Goal: Task Accomplishment & Management: Complete application form

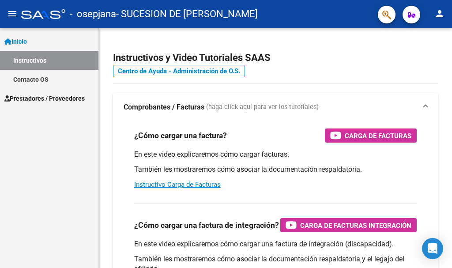
click at [40, 99] on span "Prestadores / Proveedores" at bounding box center [44, 99] width 80 height 10
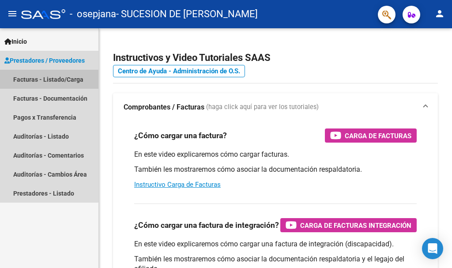
click at [41, 80] on link "Facturas - Listado/Carga" at bounding box center [49, 79] width 98 height 19
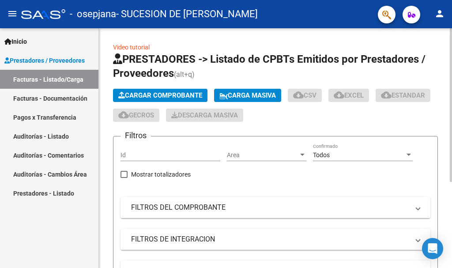
click at [172, 97] on span "Cargar Comprobante" at bounding box center [160, 95] width 84 height 8
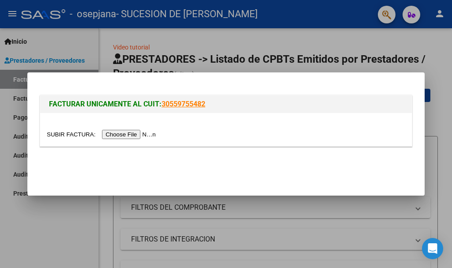
click at [136, 134] on input "file" at bounding box center [103, 134] width 112 height 9
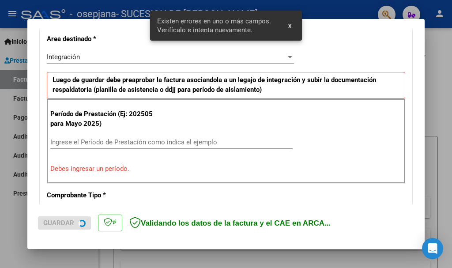
scroll to position [220, 0]
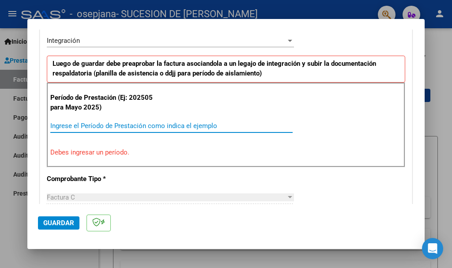
click at [131, 124] on input "Ingrese el Período de Prestación como indica el ejemplo" at bounding box center [171, 126] width 242 height 8
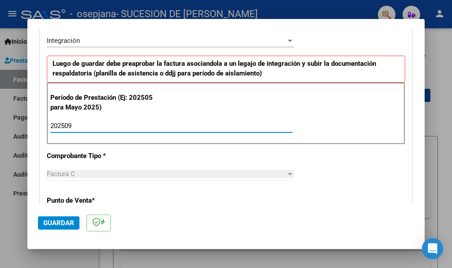
type input "202509"
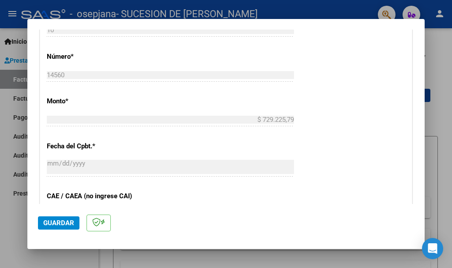
scroll to position [630, 0]
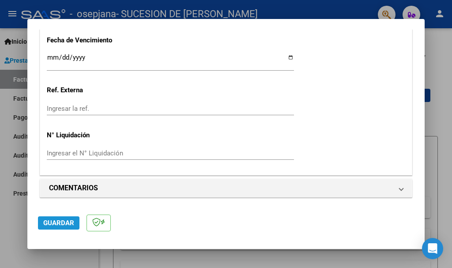
click at [70, 220] on span "Guardar" at bounding box center [58, 223] width 31 height 8
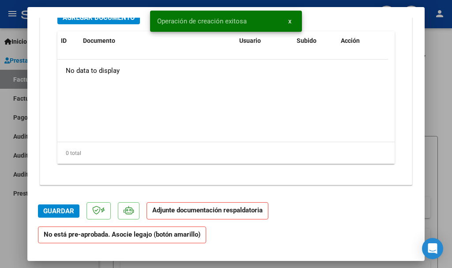
scroll to position [708, 0]
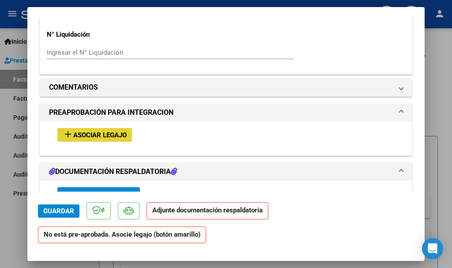
click at [98, 135] on span "Asociar Legajo" at bounding box center [99, 135] width 53 height 8
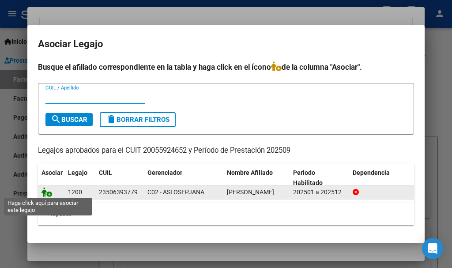
click at [45, 192] on icon at bounding box center [47, 192] width 11 height 10
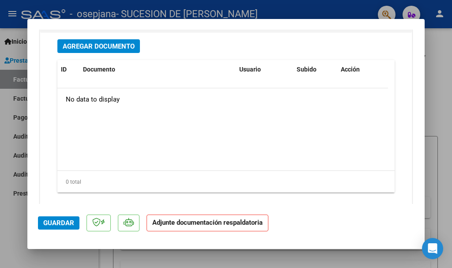
scroll to position [908, 0]
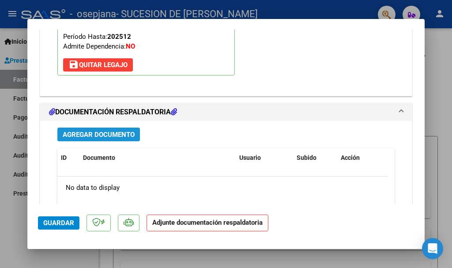
click at [101, 136] on span "Agregar Documento" at bounding box center [99, 135] width 72 height 8
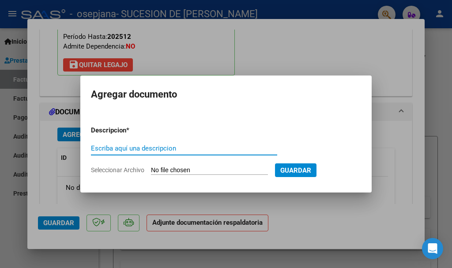
click at [138, 150] on input "Escriba aquí una descripcion" at bounding box center [184, 148] width 186 height 8
type input "planilla de asistencia"
click at [170, 169] on input "Seleccionar Archivo" at bounding box center [209, 170] width 117 height 8
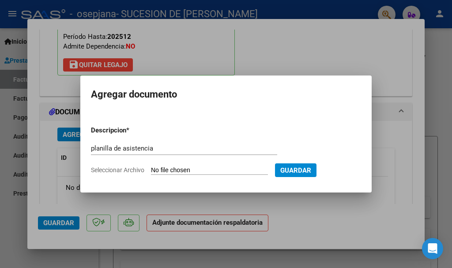
type input "C:\fakepath\mansilla asist.pdf"
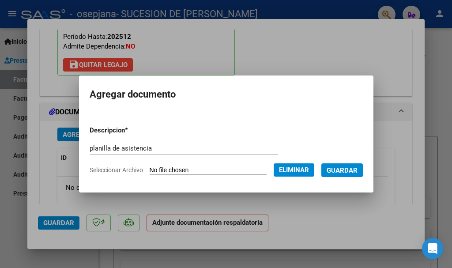
click at [345, 170] on span "Guardar" at bounding box center [342, 170] width 31 height 8
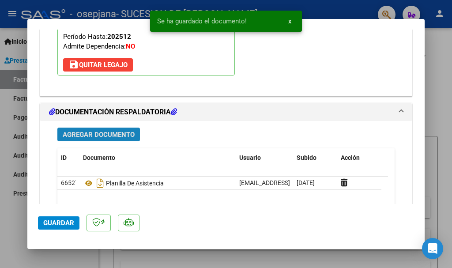
click at [100, 132] on span "Agregar Documento" at bounding box center [99, 135] width 72 height 8
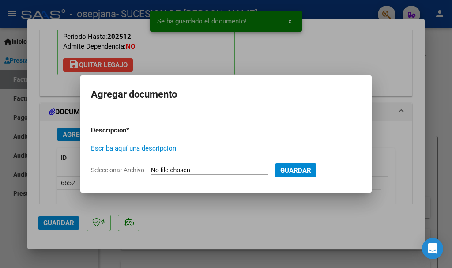
click at [117, 150] on input "Escriba aquí una descripcion" at bounding box center [184, 148] width 186 height 8
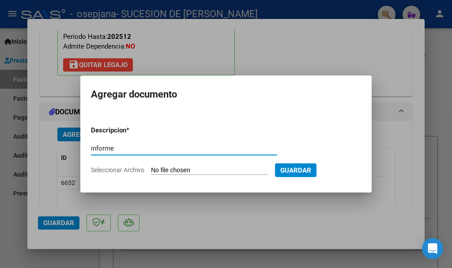
type input "informe"
click at [172, 165] on form "Descripcion * informe Escriba aquí una descripcion Seleccionar Archivo Guardar" at bounding box center [226, 150] width 270 height 63
click at [172, 170] on input "Seleccionar Archivo" at bounding box center [209, 170] width 117 height 8
type input "C:\fakepath\Mansilla Renzo septiembre 2025.pdf"
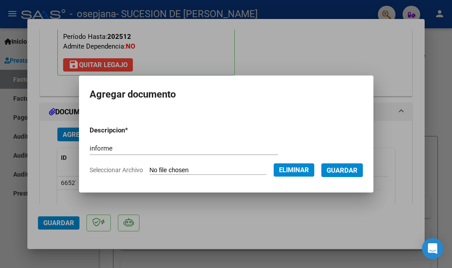
click at [353, 170] on span "Guardar" at bounding box center [342, 170] width 31 height 8
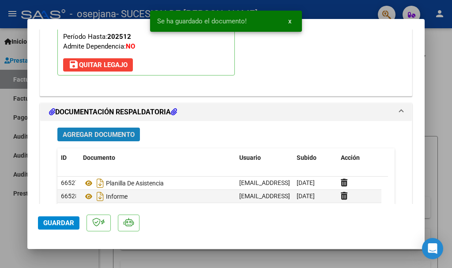
click at [108, 131] on span "Agregar Documento" at bounding box center [99, 135] width 72 height 8
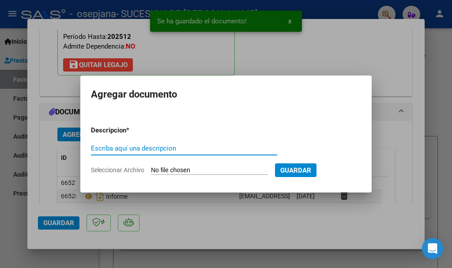
click at [148, 147] on input "Escriba aquí una descripcion" at bounding box center [184, 148] width 186 height 8
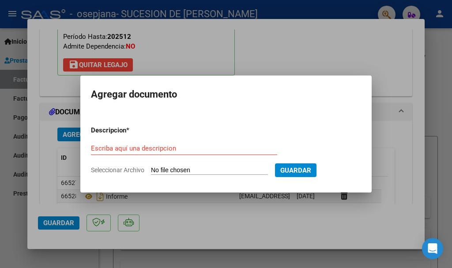
click at [184, 166] on app-file-uploader "Seleccionar Archivo" at bounding box center [183, 170] width 184 height 8
click at [189, 170] on input "Seleccionar Archivo" at bounding box center [209, 170] width 117 height 8
click at [168, 145] on input "Escriba aquí una descripcion" at bounding box center [184, 148] width 186 height 8
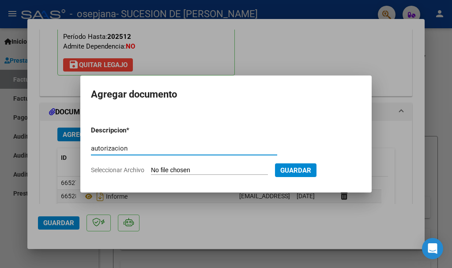
type input "autorizacion"
click at [179, 165] on form "Descripcion * autorizacion Escriba aquí una descripcion Seleccionar Archivo Gua…" at bounding box center [226, 150] width 270 height 63
click at [164, 166] on input "Seleccionar Archivo" at bounding box center [209, 170] width 117 height 8
type input "C:\fakepath\mansilla renzo feb a dic 25.pdf"
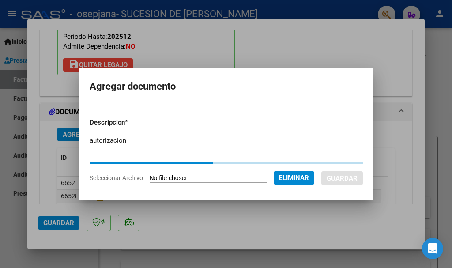
click at [300, 180] on span "Eliminar" at bounding box center [294, 178] width 30 height 8
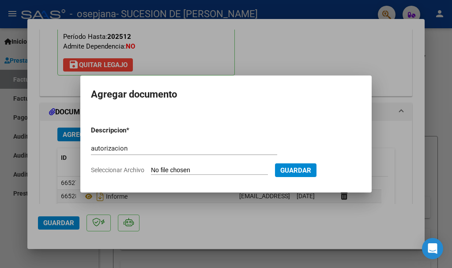
click at [136, 148] on input "autorizacion" at bounding box center [184, 148] width 186 height 8
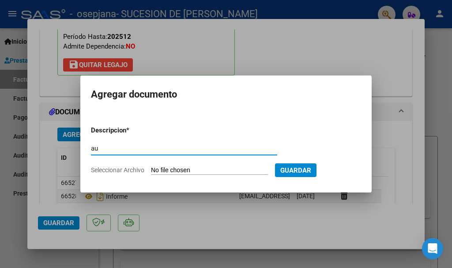
type input "a"
type input "CAE"
click at [166, 167] on input "Seleccionar Archivo" at bounding box center [209, 170] width 117 height 8
type input "C:\fakepath\CAE 14560.pdf"
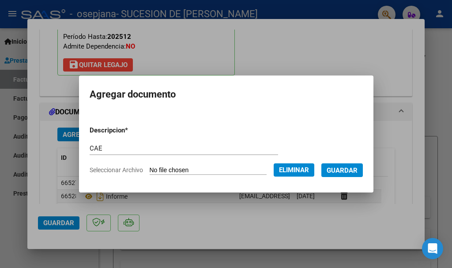
click at [345, 171] on span "Guardar" at bounding box center [342, 170] width 31 height 8
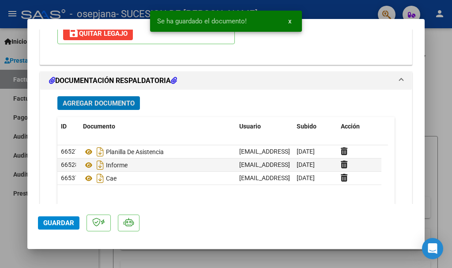
scroll to position [880, 0]
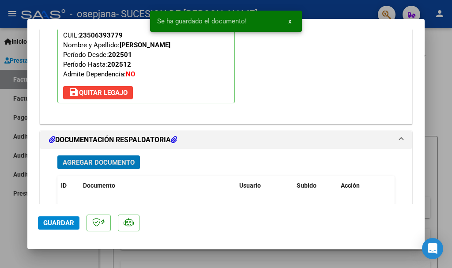
click at [49, 228] on button "Guardar" at bounding box center [59, 222] width 42 height 13
click at [332, 263] on div at bounding box center [226, 134] width 452 height 268
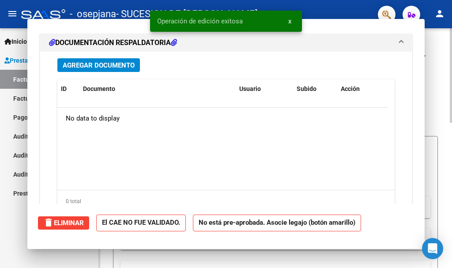
scroll to position [0, 0]
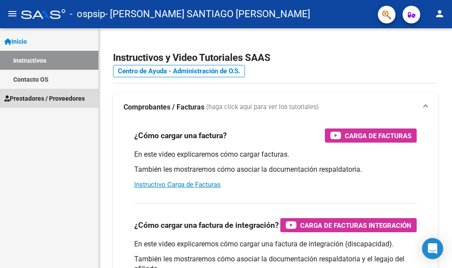
click at [54, 100] on span "Prestadores / Proveedores" at bounding box center [44, 99] width 80 height 10
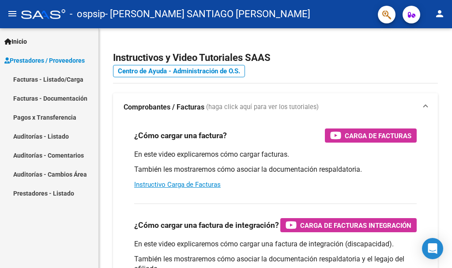
click at [53, 78] on link "Facturas - Listado/Carga" at bounding box center [49, 79] width 98 height 19
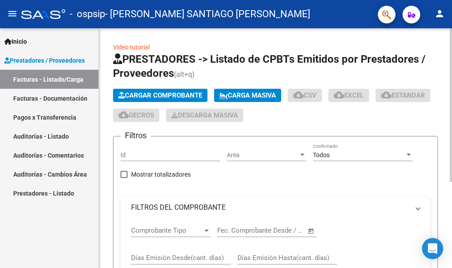
click at [167, 97] on span "Cargar Comprobante" at bounding box center [160, 95] width 84 height 8
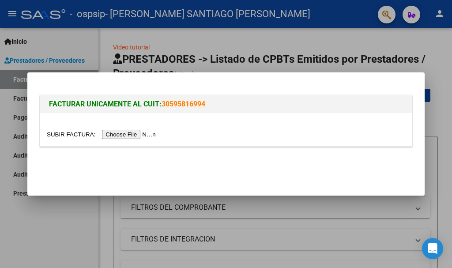
click at [130, 137] on input "file" at bounding box center [103, 134] width 112 height 9
click at [141, 136] on input "file" at bounding box center [103, 134] width 112 height 9
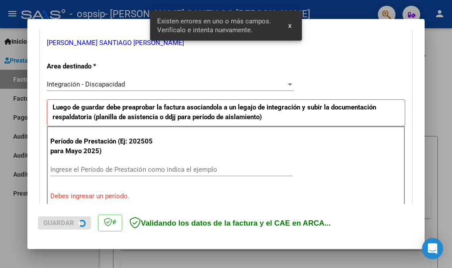
scroll to position [204, 0]
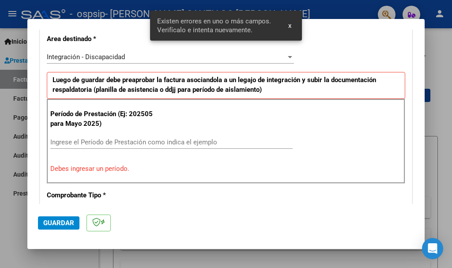
click at [108, 141] on input "Ingrese el Período de Prestación como indica el ejemplo" at bounding box center [171, 142] width 242 height 8
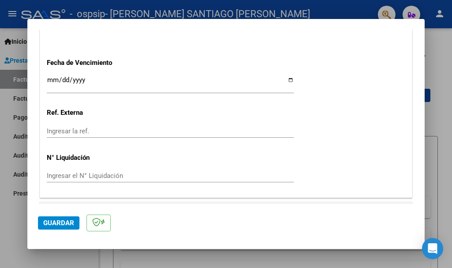
scroll to position [630, 0]
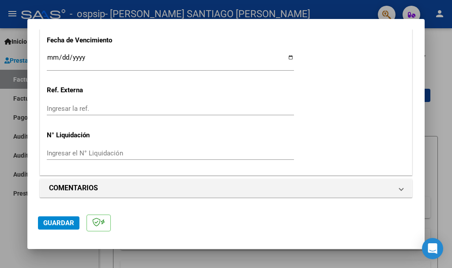
type input "202509"
click at [74, 217] on button "Guardar" at bounding box center [59, 222] width 42 height 13
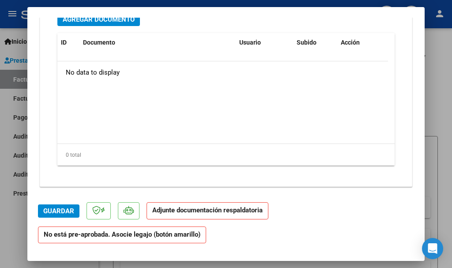
scroll to position [751, 0]
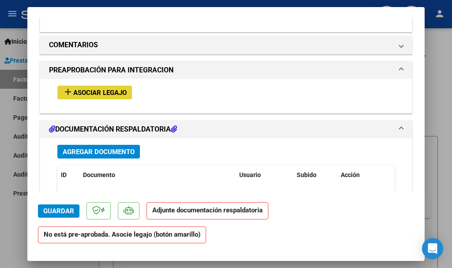
click at [98, 92] on span "Asociar Legajo" at bounding box center [99, 93] width 53 height 8
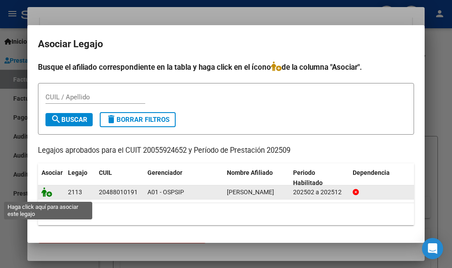
click at [46, 195] on icon at bounding box center [47, 192] width 11 height 10
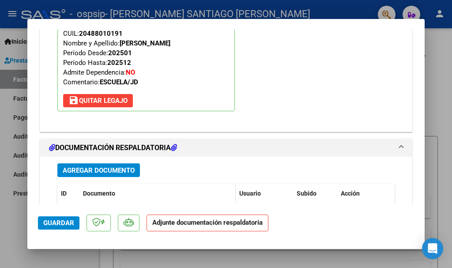
scroll to position [890, 0]
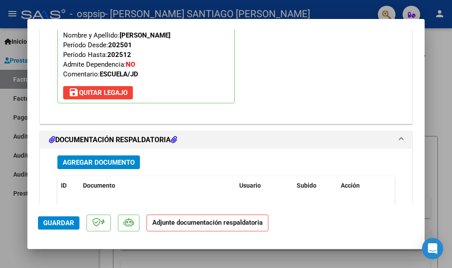
click at [106, 162] on span "Agregar Documento" at bounding box center [99, 163] width 72 height 8
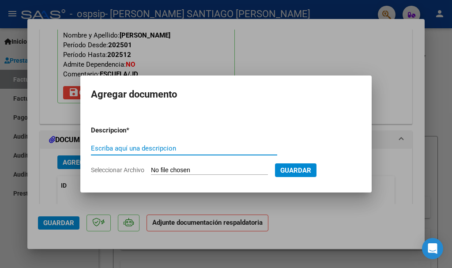
click at [136, 149] on input "Escriba aquí una descripcion" at bounding box center [184, 148] width 186 height 8
click at [138, 147] on input "planilla de asisetncia" at bounding box center [184, 148] width 186 height 8
click at [138, 147] on input "planilla de asistncia" at bounding box center [184, 148] width 186 height 8
type input "planilla de asistencia"
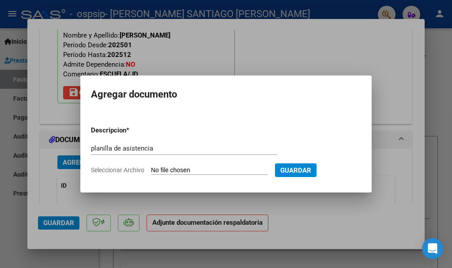
click at [187, 170] on input "Seleccionar Archivo" at bounding box center [209, 170] width 117 height 8
type input "C:\fakepath\santillan facundo asist.pdf"
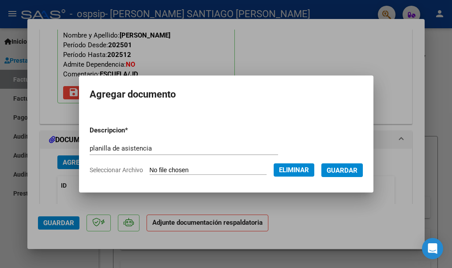
click at [351, 173] on span "Guardar" at bounding box center [342, 170] width 31 height 8
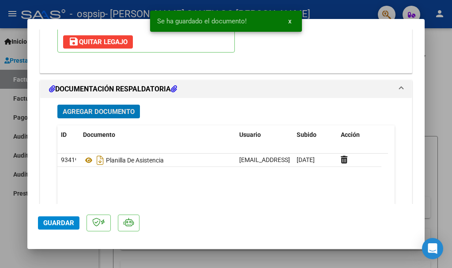
scroll to position [934, 0]
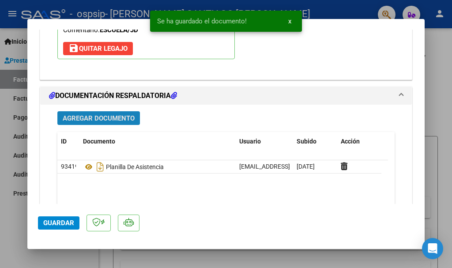
click at [108, 117] on span "Agregar Documento" at bounding box center [99, 118] width 72 height 8
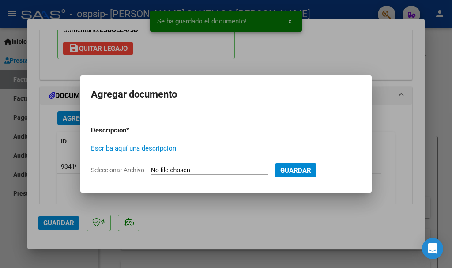
click at [146, 148] on input "Escriba aquí una descripcion" at bounding box center [184, 148] width 186 height 8
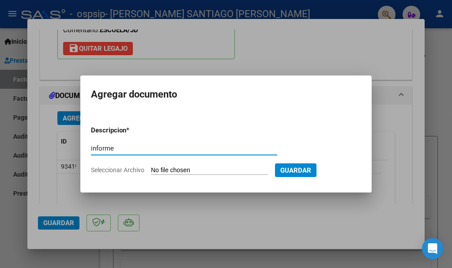
type input "informe"
click at [175, 167] on input "Seleccionar Archivo" at bounding box center [209, 170] width 117 height 8
type input "C:\fakepath\Santillan Nahuel septiembre 2025.pdf"
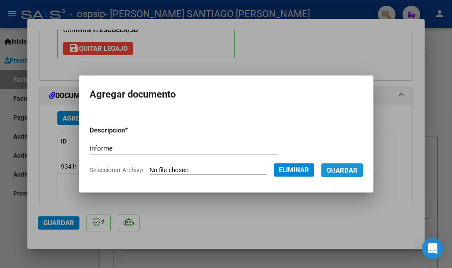
click at [350, 172] on span "Guardar" at bounding box center [342, 170] width 31 height 8
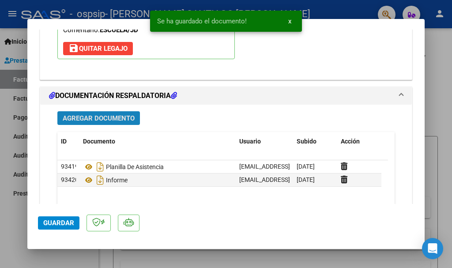
click at [102, 118] on span "Agregar Documento" at bounding box center [99, 118] width 72 height 8
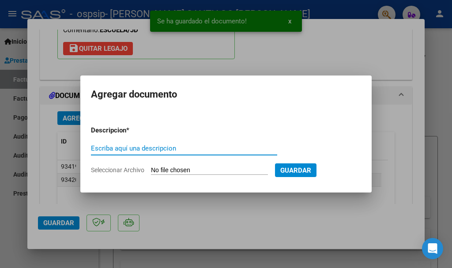
click at [129, 151] on input "Escriba aquí una descripcion" at bounding box center [184, 148] width 186 height 8
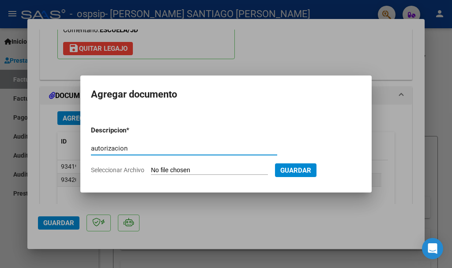
type input "autorizacion"
click at [211, 171] on input "Seleccionar Archivo" at bounding box center [209, 170] width 117 height 8
click at [311, 171] on span "Guardar" at bounding box center [295, 170] width 31 height 8
click at [311, 172] on span "Guardar" at bounding box center [295, 170] width 31 height 8
drag, startPoint x: 308, startPoint y: 176, endPoint x: 309, endPoint y: 171, distance: 4.9
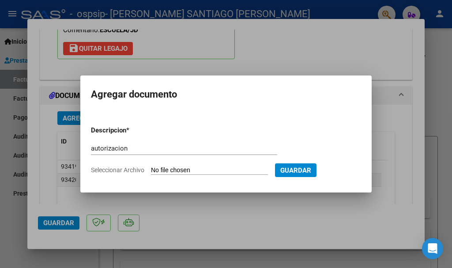
click at [309, 174] on button "Guardar" at bounding box center [296, 170] width 42 height 14
click at [309, 171] on span "Guardar" at bounding box center [295, 170] width 31 height 8
click at [302, 239] on div at bounding box center [226, 134] width 452 height 268
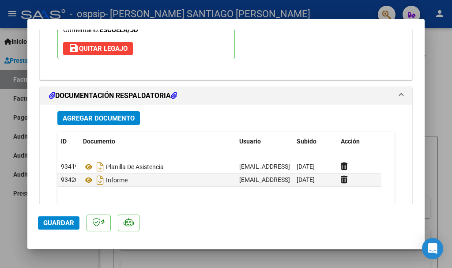
click at [103, 118] on span "Agregar Documento" at bounding box center [99, 118] width 72 height 8
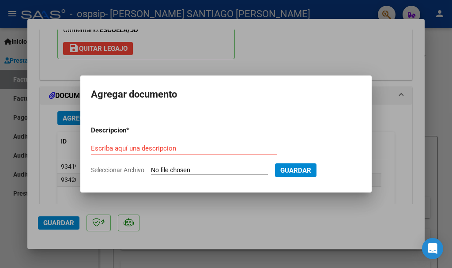
click at [133, 141] on form "Descripcion * Escriba aquí una descripcion Seleccionar Archivo Guardar" at bounding box center [226, 150] width 270 height 63
click at [134, 151] on input "Escriba aquí una descripcion" at bounding box center [184, 148] width 186 height 8
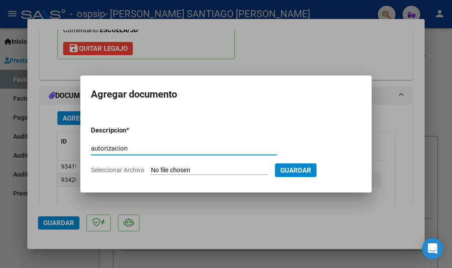
type input "autorizacion"
click at [193, 166] on form "Descripcion * autorizacion Escriba aquí una descripcion Seleccionar Archivo Gua…" at bounding box center [226, 150] width 270 height 63
click at [187, 170] on input "Seleccionar Archivo" at bounding box center [209, 170] width 117 height 8
type input "C:\fakepath\santillan facundo feb a dic 25.pdf"
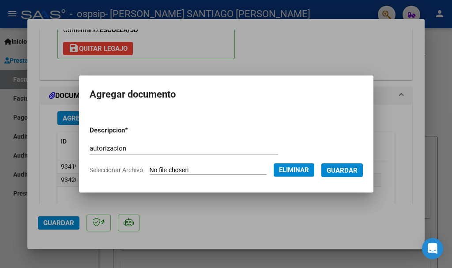
click at [342, 174] on span "Guardar" at bounding box center [342, 170] width 31 height 8
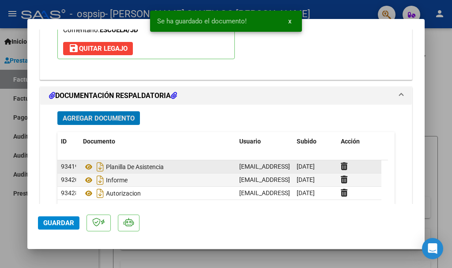
scroll to position [1022, 0]
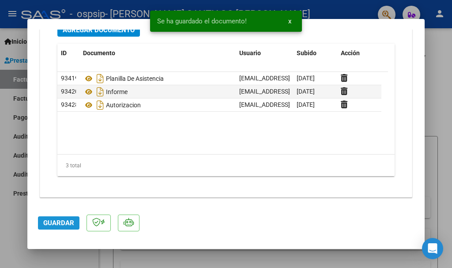
click at [56, 223] on span "Guardar" at bounding box center [58, 223] width 31 height 8
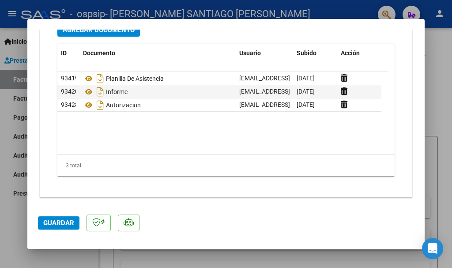
click at [353, 255] on div at bounding box center [226, 134] width 452 height 268
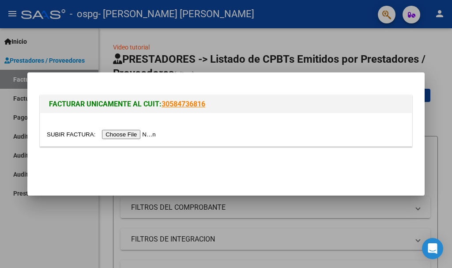
click at [141, 138] on input "file" at bounding box center [103, 134] width 112 height 9
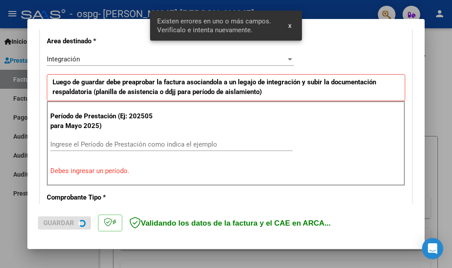
scroll to position [220, 0]
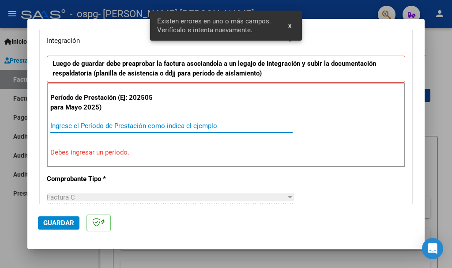
click at [93, 123] on input "Ingrese el Período de Prestación como indica el ejemplo" at bounding box center [171, 126] width 242 height 8
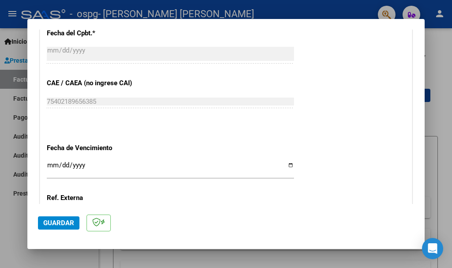
scroll to position [618, 0]
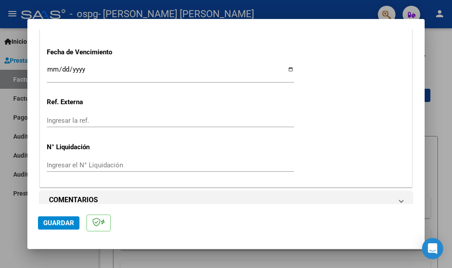
type input "202509"
click at [285, 70] on input "Ingresar la fecha" at bounding box center [170, 73] width 247 height 14
type input "[DATE]"
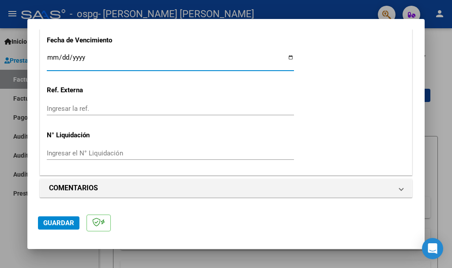
click at [53, 224] on span "Guardar" at bounding box center [58, 223] width 31 height 8
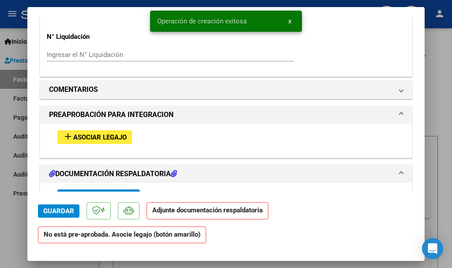
scroll to position [706, 0]
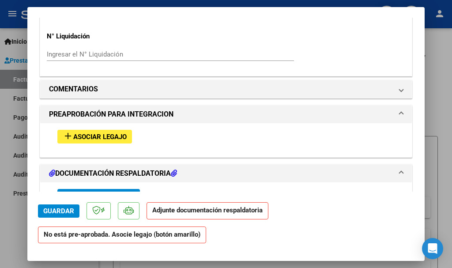
click at [70, 135] on mat-icon "add" at bounding box center [68, 136] width 11 height 11
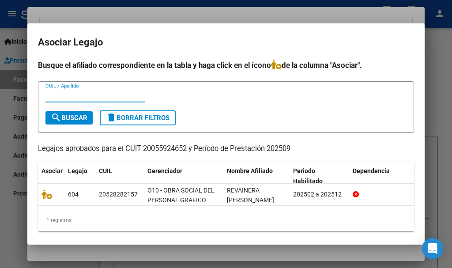
scroll to position [11, 0]
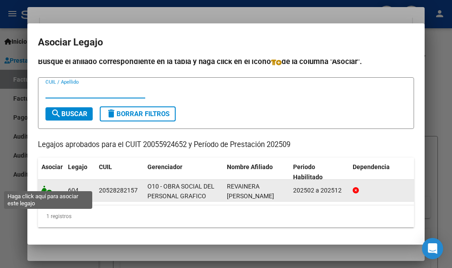
click at [48, 185] on icon at bounding box center [47, 190] width 11 height 10
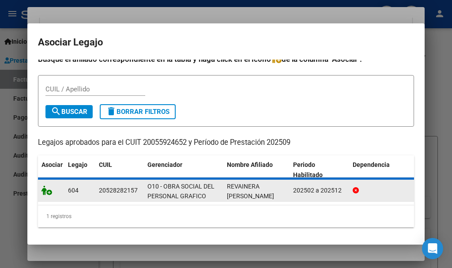
click at [49, 187] on icon at bounding box center [47, 190] width 11 height 10
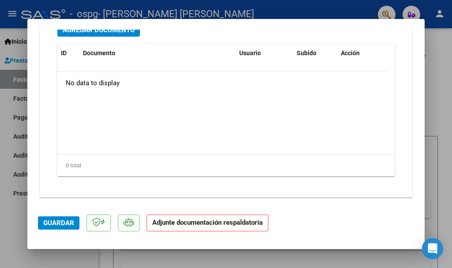
scroll to position [890, 0]
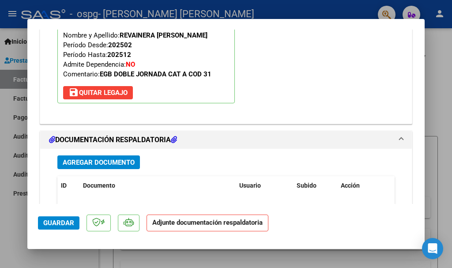
click at [98, 154] on div "Agregar Documento ID Documento Usuario Subido Acción No data to display 0 total…" at bounding box center [226, 236] width 351 height 174
click at [100, 162] on span "Agregar Documento" at bounding box center [99, 163] width 72 height 8
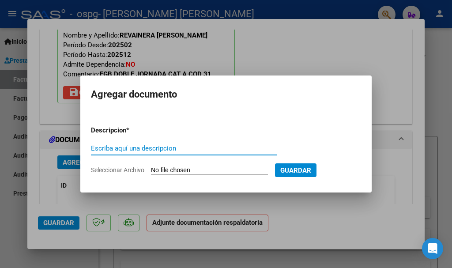
click at [140, 147] on input "Escriba aquí una descripcion" at bounding box center [184, 148] width 186 height 8
type input "planilla de asistencia"
click at [197, 173] on input "Seleccionar Archivo" at bounding box center [209, 170] width 117 height 8
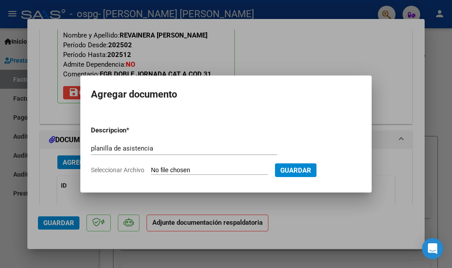
type input "C:\fakepath\revainera asist.pdf"
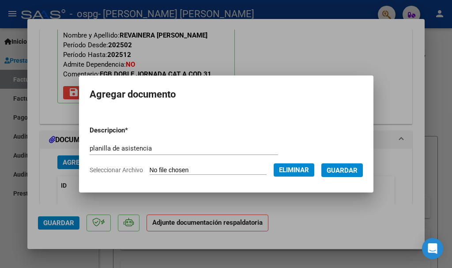
click at [339, 168] on span "Guardar" at bounding box center [342, 170] width 31 height 8
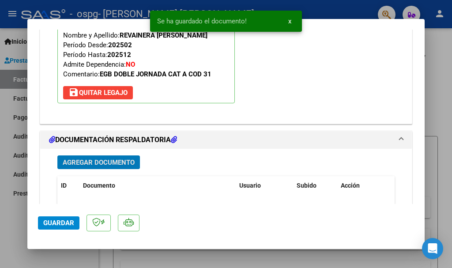
click at [119, 162] on span "Agregar Documento" at bounding box center [99, 163] width 72 height 8
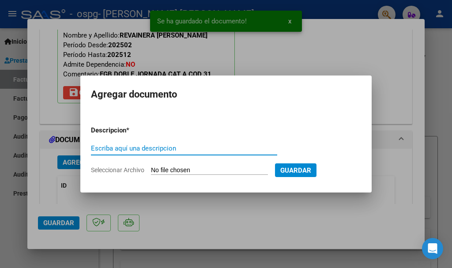
click at [126, 150] on input "Escriba aquí una descripcion" at bounding box center [184, 148] width 186 height 8
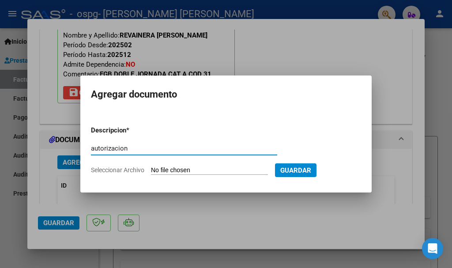
type input "autorizacion"
click at [195, 172] on input "Seleccionar Archivo" at bounding box center [209, 170] width 117 height 8
type input "C:\fakepath\revainera feb a dic 25.pdf"
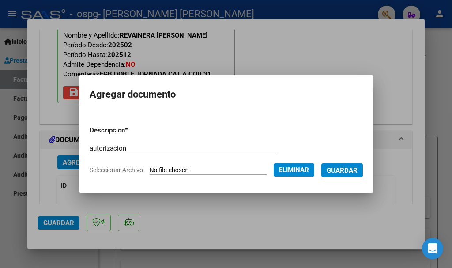
click at [347, 171] on span "Guardar" at bounding box center [342, 170] width 31 height 8
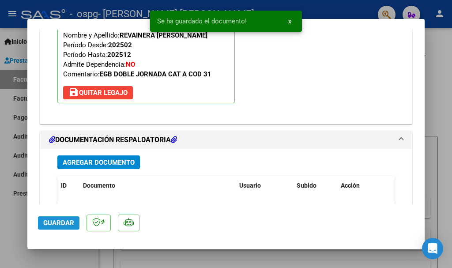
click at [50, 220] on span "Guardar" at bounding box center [58, 223] width 31 height 8
click at [181, 262] on div at bounding box center [226, 134] width 452 height 268
click at [181, 262] on mat-expansion-panel-header "MAS FILTROS" at bounding box center [276, 271] width 310 height 21
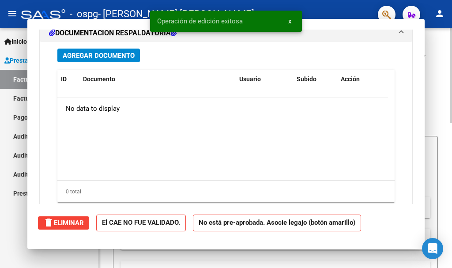
scroll to position [0, 0]
